Goal: Information Seeking & Learning: Learn about a topic

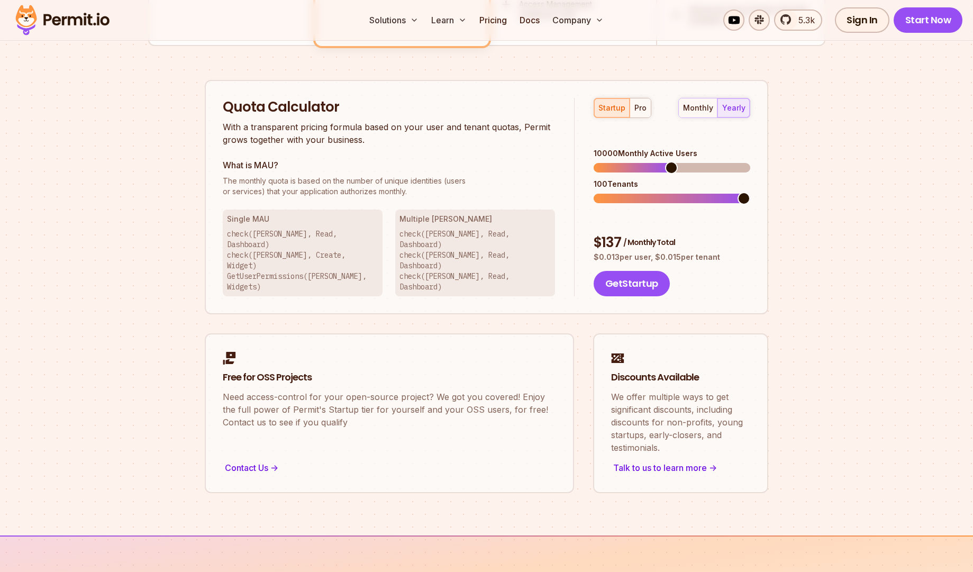
scroll to position [640, 0]
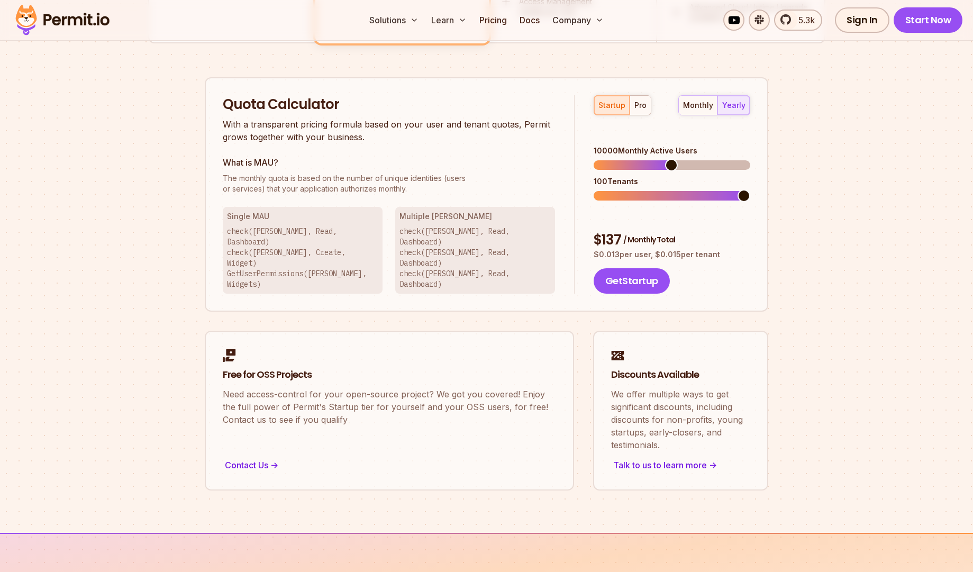
click at [672, 159] on span at bounding box center [671, 165] width 13 height 13
drag, startPoint x: 693, startPoint y: 157, endPoint x: 699, endPoint y: 148, distance: 10.6
click at [699, 148] on div "10000 Monthly Active Users 100 Tenants" at bounding box center [672, 172] width 157 height 55
click at [699, 160] on span at bounding box center [672, 165] width 157 height 10
click at [699, 159] on span at bounding box center [697, 165] width 13 height 13
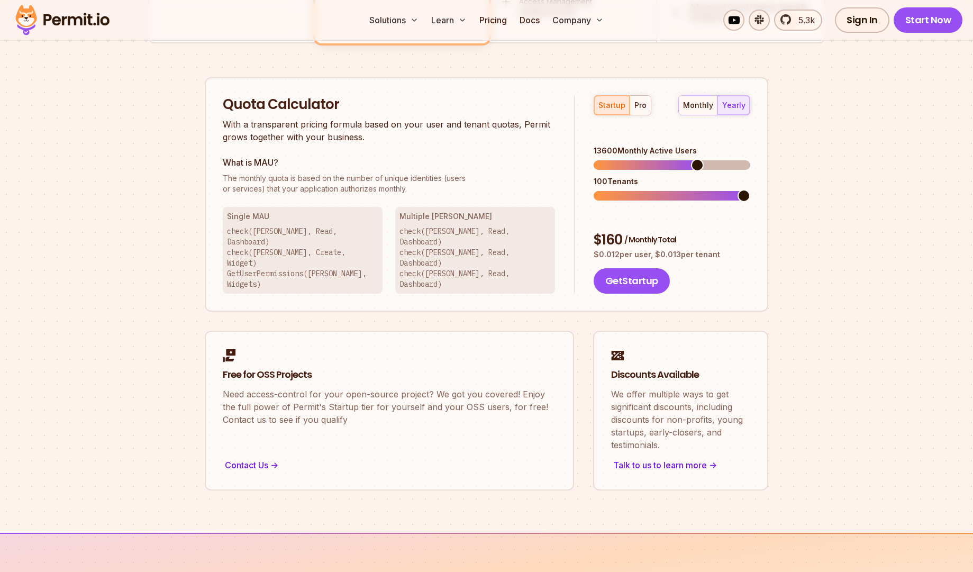
click at [699, 159] on span at bounding box center [697, 165] width 13 height 13
click at [726, 160] on span at bounding box center [672, 165] width 157 height 10
click at [726, 159] on span at bounding box center [722, 165] width 13 height 13
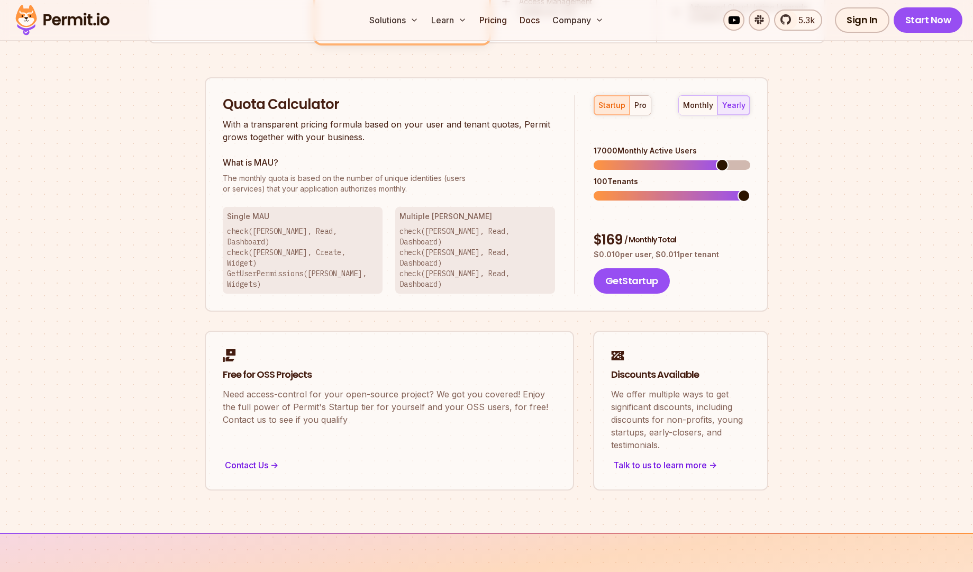
click at [726, 159] on span at bounding box center [722, 165] width 13 height 13
click at [734, 160] on span at bounding box center [672, 165] width 157 height 10
click at [734, 159] on span at bounding box center [728, 165] width 13 height 13
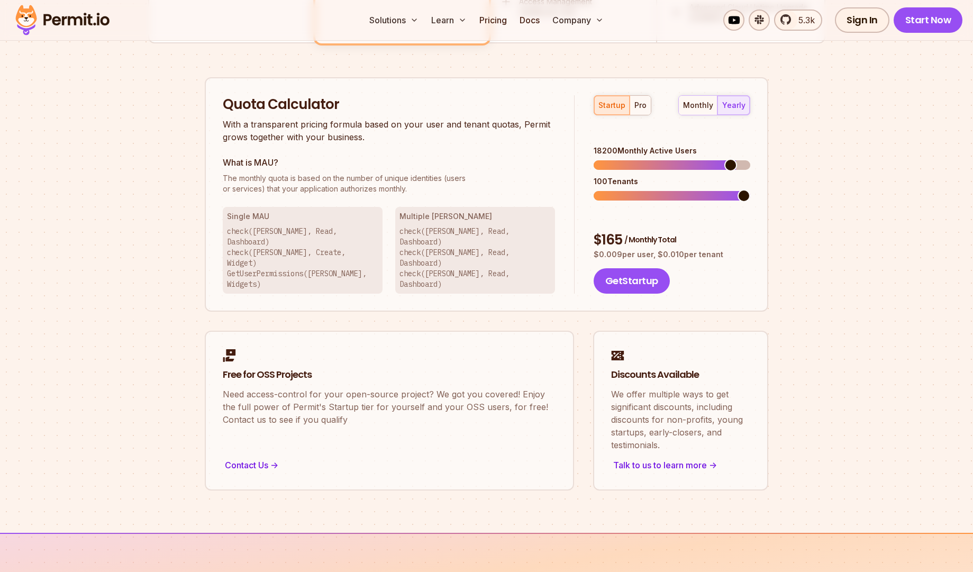
click at [737, 159] on span at bounding box center [730, 165] width 13 height 13
click at [743, 159] on span at bounding box center [736, 165] width 13 height 13
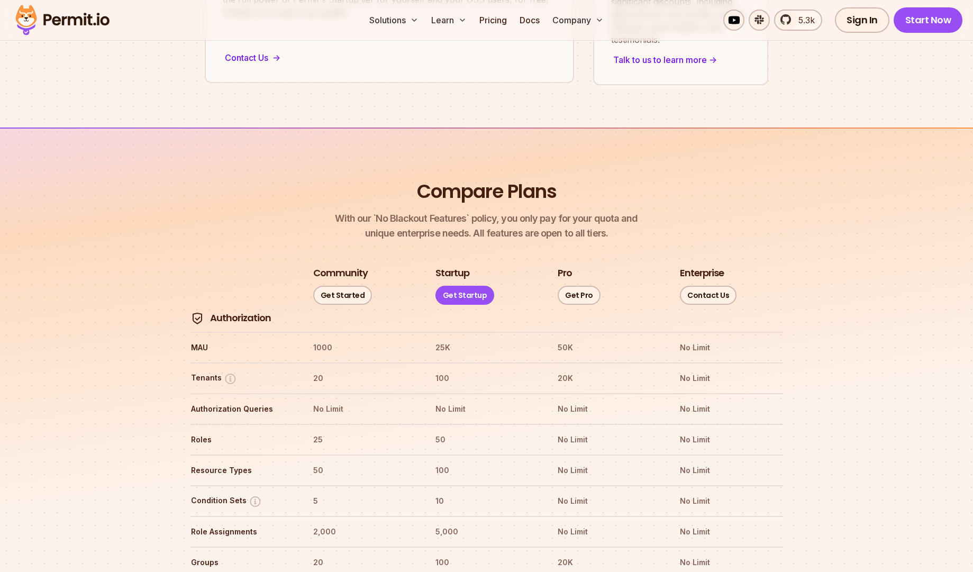
scroll to position [0, 0]
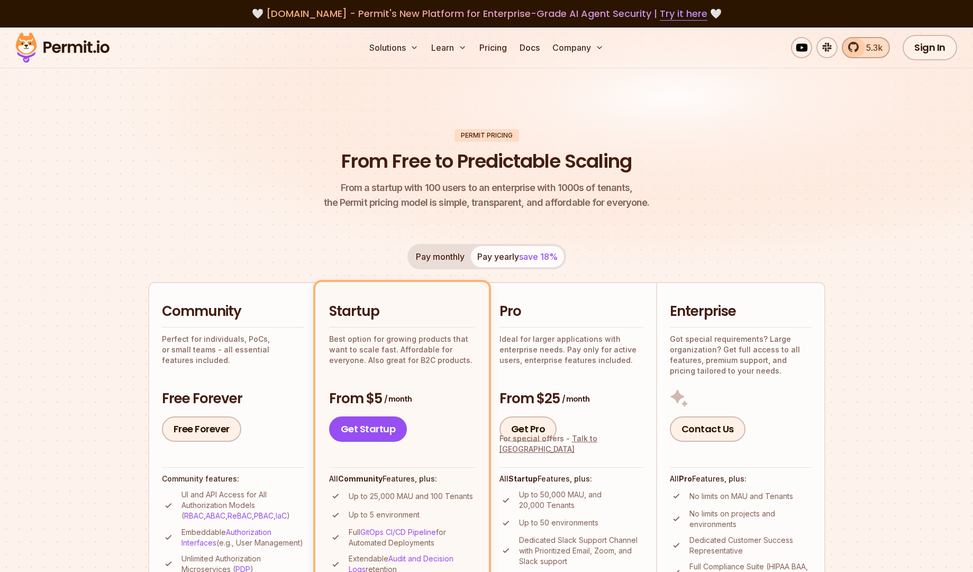
click at [872, 52] on span "5.3k" at bounding box center [871, 47] width 23 height 13
